Goal: Information Seeking & Learning: Learn about a topic

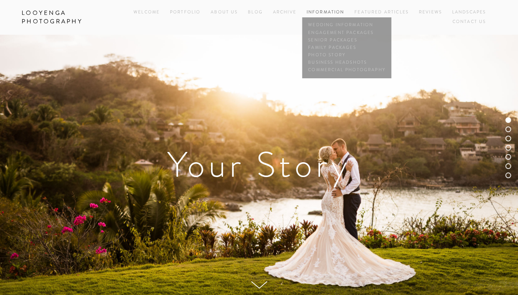
click at [338, 16] on span "Information Wedding Information Engagement Packages Senior Packages Family Pack…" at bounding box center [326, 13] width 38 height 10
click at [334, 48] on link "Family Packages" at bounding box center [347, 47] width 81 height 7
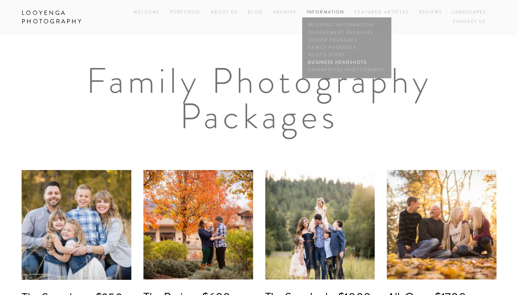
click at [333, 62] on link "Business Headshots" at bounding box center [347, 62] width 81 height 7
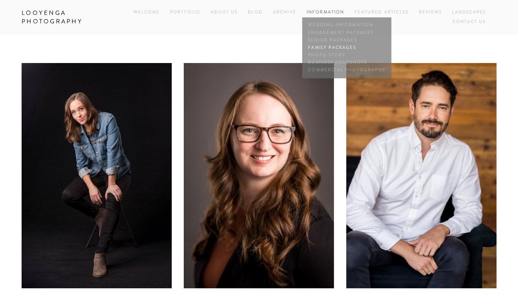
click at [321, 47] on link "Family Packages" at bounding box center [347, 47] width 81 height 7
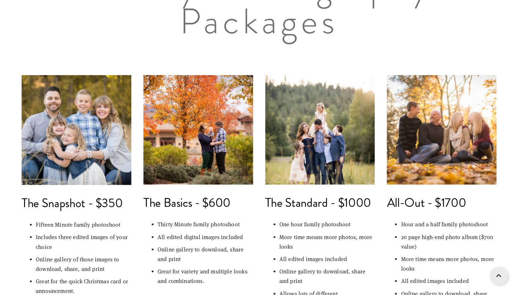
scroll to position [82, 0]
